Goal: Communication & Community: Answer question/provide support

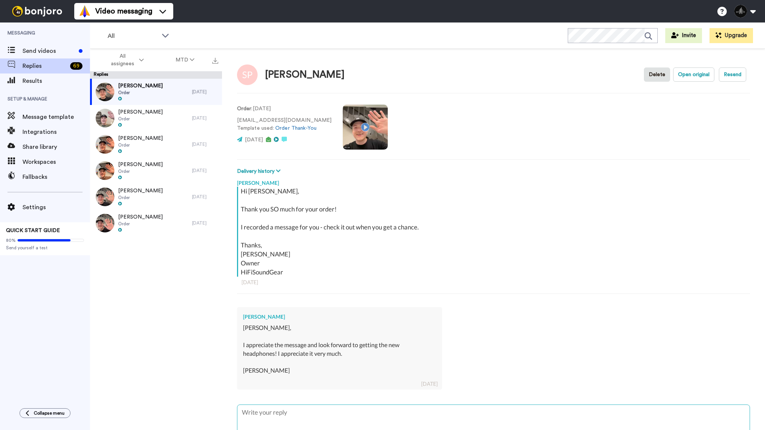
click at [282, 418] on textarea at bounding box center [493, 429] width 512 height 48
type textarea "x"
type textarea "A"
type textarea "x"
type textarea "Ab"
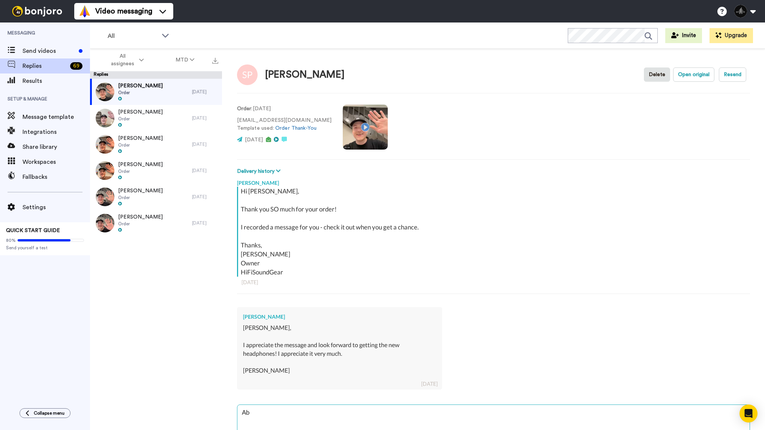
type textarea "x"
type textarea "Abs"
type textarea "x"
type textarea "Abso"
type textarea "x"
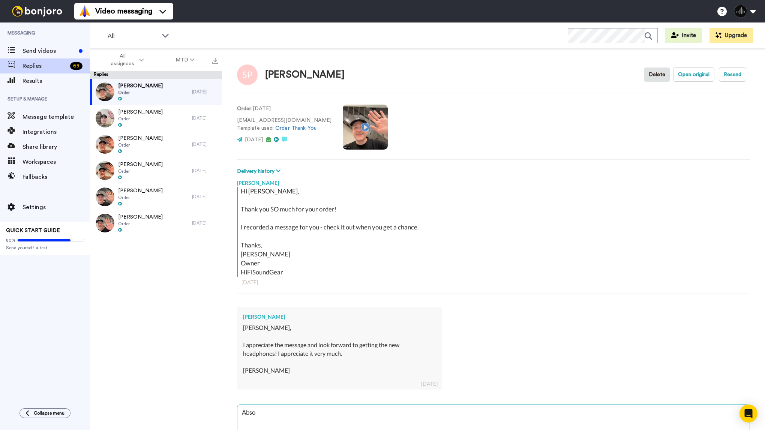
type textarea "Absol"
type textarea "x"
type textarea "Absolu"
type textarea "x"
type textarea "Absolut"
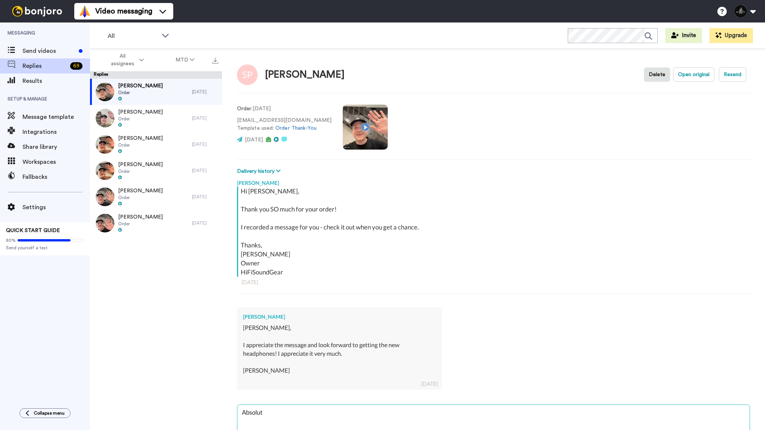
type textarea "x"
type textarea "Absolute"
type textarea "x"
type textarea "Absolutel"
type textarea "x"
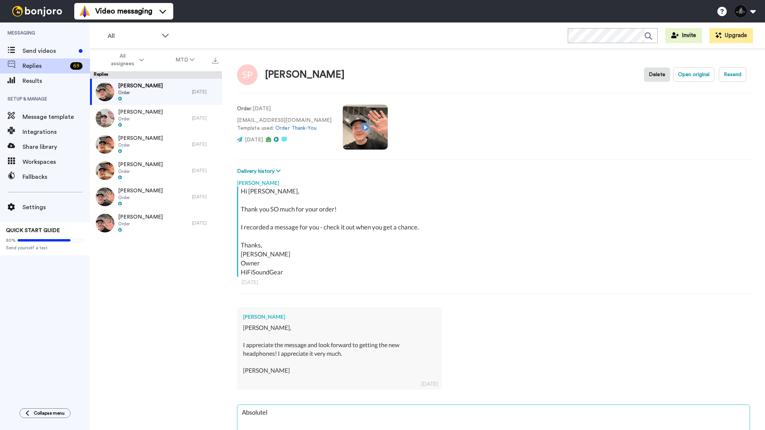
type textarea "Absolutely"
type textarea "x"
type textarea "Absolutely!"
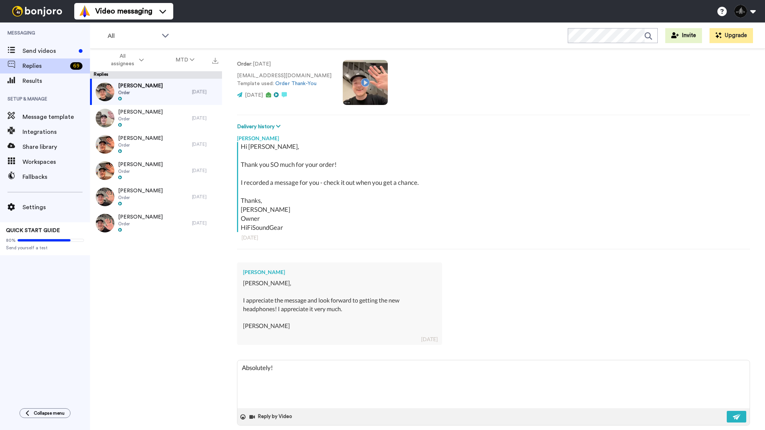
scroll to position [46, 0]
type textarea "x"
type textarea "Absolutely!"
type textarea "x"
type textarea "Absolutely! H"
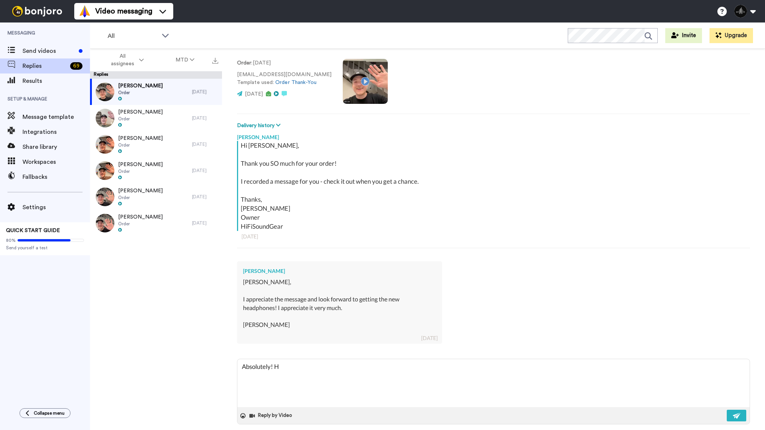
type textarea "x"
type textarea "Absolutely! Ha"
type textarea "x"
type textarea "Absolutely! Hav"
type textarea "x"
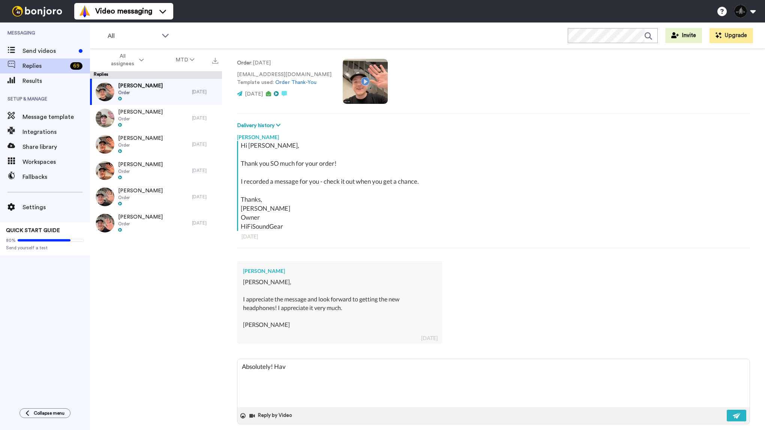
type textarea "Absolutely! Have"
type textarea "x"
type textarea "Absolutely! Have"
type textarea "x"
type textarea "Absolutely! Have a"
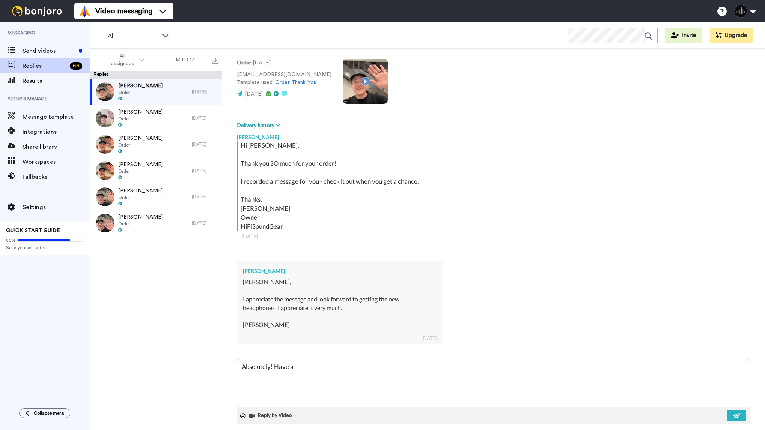
type textarea "x"
type textarea "Absolutely! Have a"
type textarea "x"
type textarea "Absolutely! Have a g"
type textarea "x"
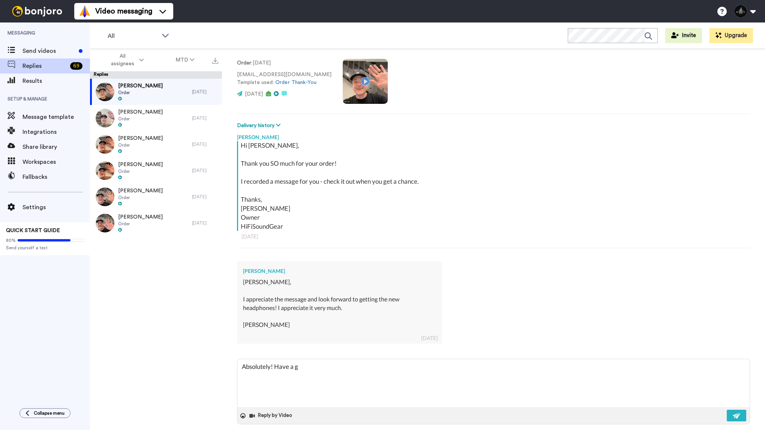
type textarea "Absolutely! Have a gr"
type textarea "x"
type textarea "Absolutely! Have a gre"
type textarea "x"
type textarea "Absolutely! Have a grea"
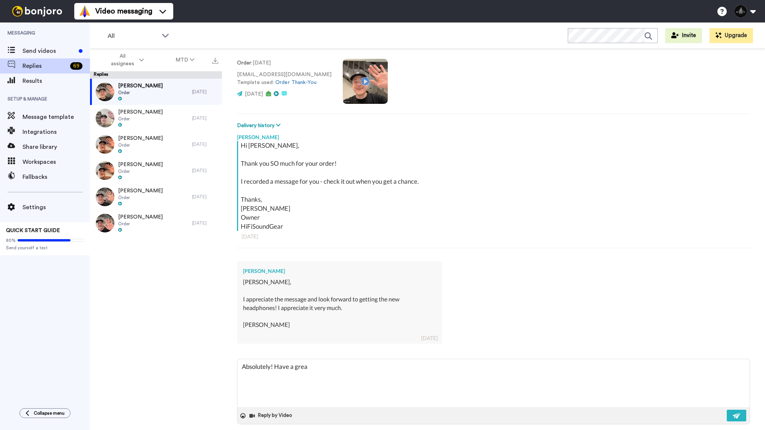
type textarea "x"
type textarea "Absolutely! Have a great"
type textarea "x"
type textarea "Absolutely! Have a great w"
type textarea "x"
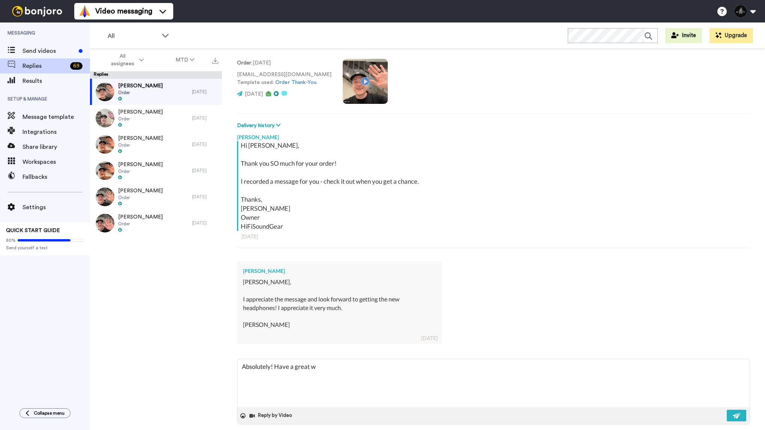
type textarea "Absolutely! Have a great we"
type textarea "x"
type textarea "Absolutely! Have a great wee"
type textarea "x"
type textarea "Absolutely! Have a great weeke"
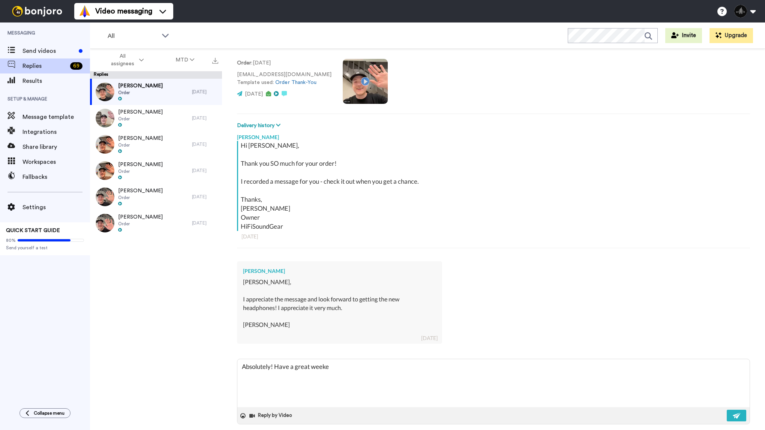
type textarea "x"
type textarea "Absolutely! Have a great weeken"
type textarea "x"
type textarea "Absolutely! Have a great weekend"
type textarea "x"
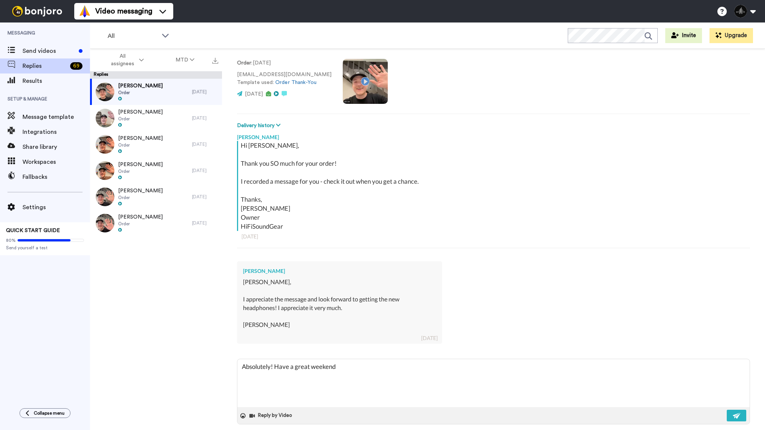
type textarea "Absolutely! Have a great weekend!"
type textarea "x"
type textarea "Absolutely! Have a great weekend!"
type textarea "x"
type textarea "Absolutely! Have a great weekend!"
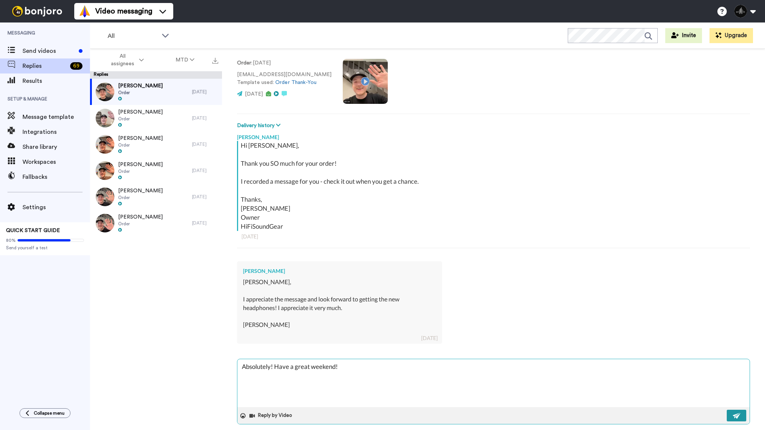
click at [736, 413] on img at bounding box center [737, 416] width 8 height 6
type textarea "x"
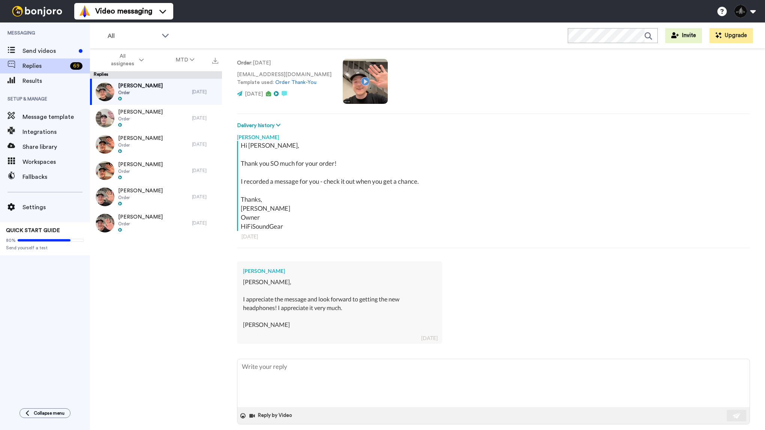
type textarea "x"
